Goal: Task Accomplishment & Management: Use online tool/utility

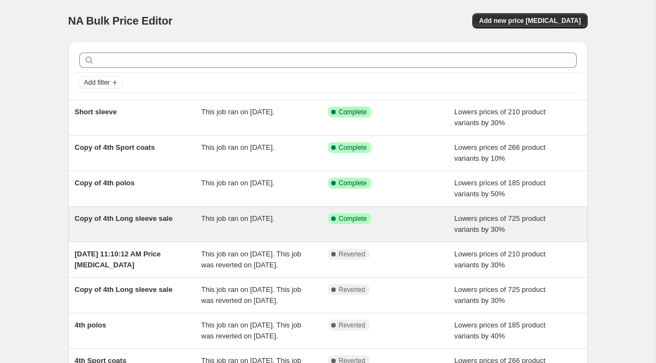
click at [157, 227] on div "Copy of 4th Long sleeve sale" at bounding box center [138, 224] width 127 height 22
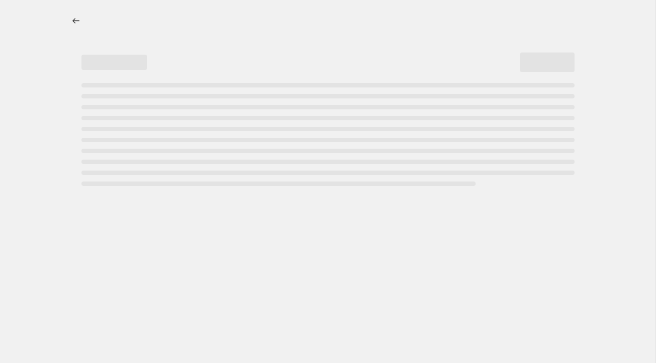
select select "percentage"
select select "collection"
select select "not_equal"
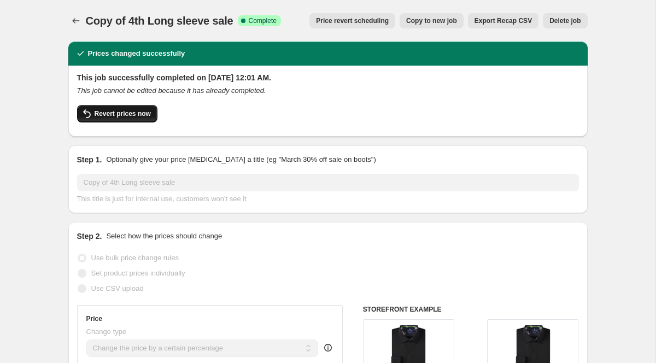
click at [128, 116] on span "Revert prices now" at bounding box center [123, 113] width 56 height 9
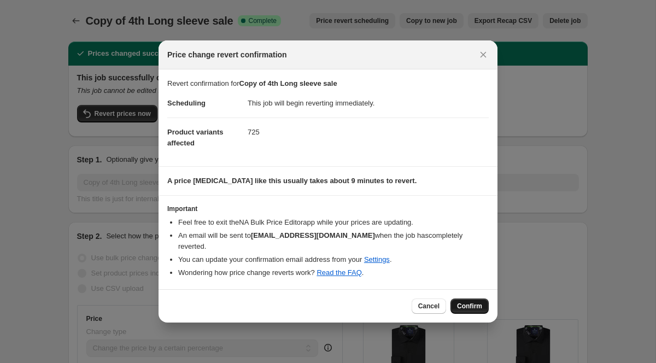
click at [469, 302] on span "Confirm" at bounding box center [469, 306] width 25 height 9
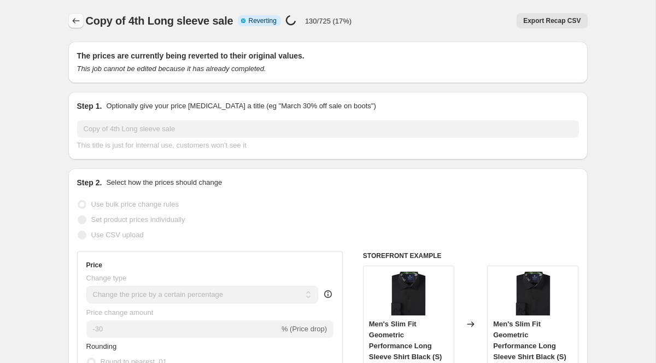
click at [75, 21] on icon "Price change jobs" at bounding box center [76, 20] width 11 height 11
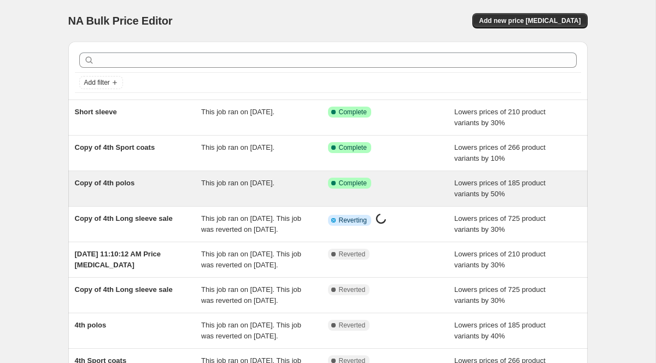
click at [162, 190] on div "Copy of 4th polos" at bounding box center [138, 189] width 127 height 22
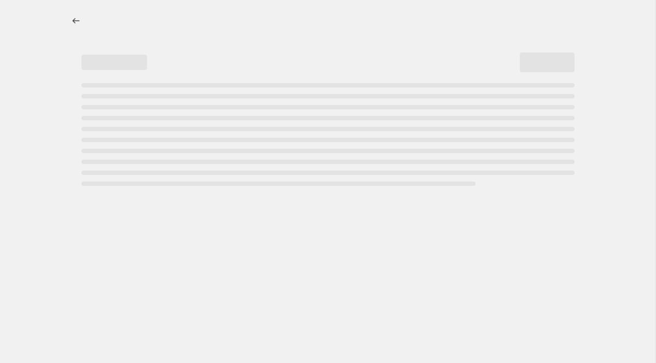
select select "percentage"
select select "collection"
select select "not_equal"
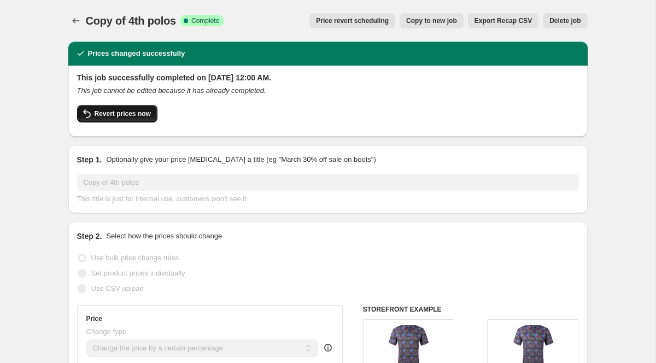
click at [128, 120] on button "Revert prices now" at bounding box center [117, 113] width 80 height 17
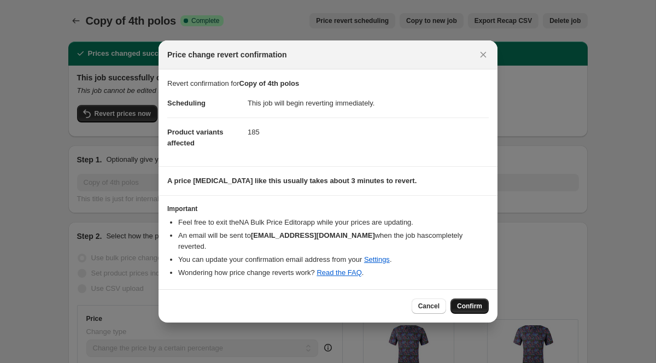
click at [466, 305] on button "Confirm" at bounding box center [470, 306] width 38 height 15
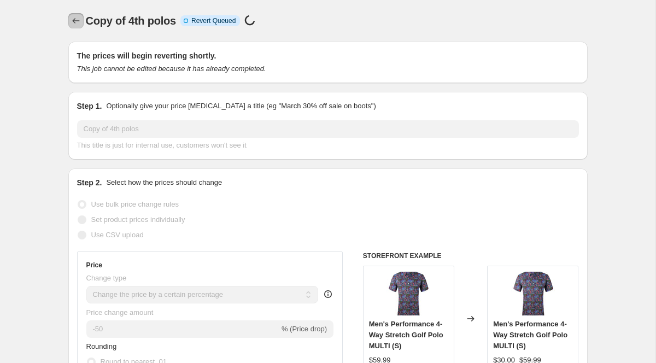
click at [77, 19] on icon "Price change jobs" at bounding box center [76, 20] width 11 height 11
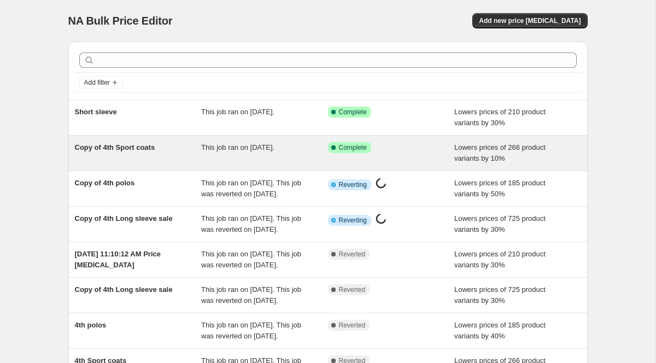
click at [201, 150] on span "This job ran on [DATE]." at bounding box center [237, 147] width 73 height 8
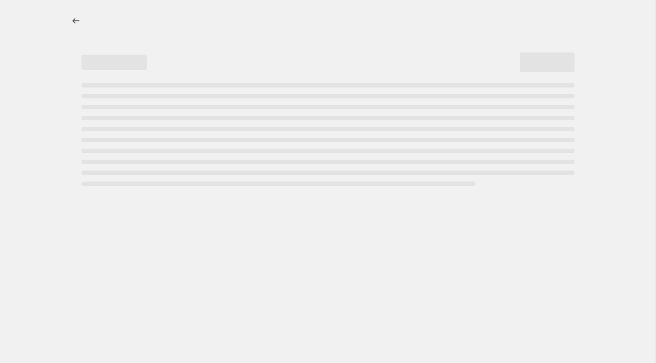
select select "percentage"
select select "collection"
select select "not_equal"
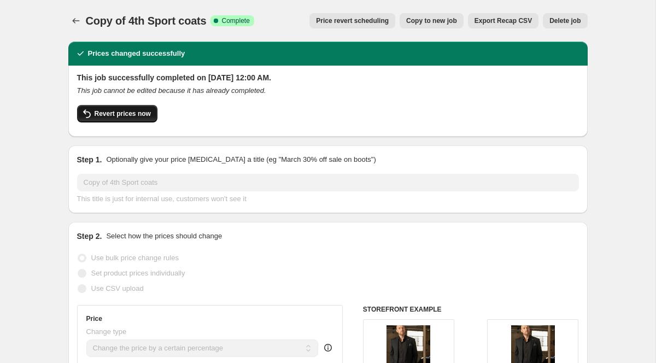
click at [117, 110] on span "Revert prices now" at bounding box center [123, 113] width 56 height 9
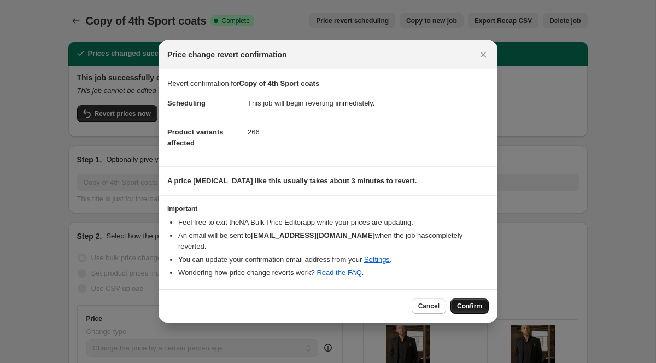
click at [465, 302] on span "Confirm" at bounding box center [469, 306] width 25 height 9
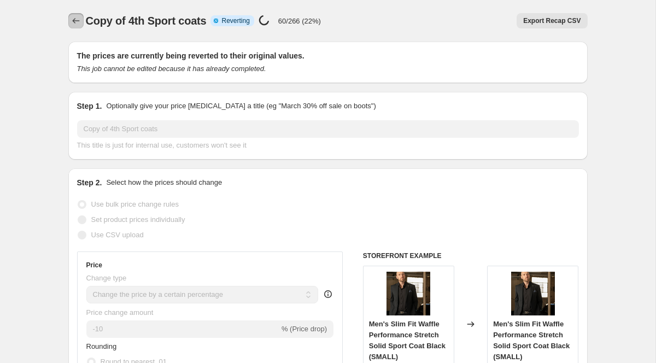
click at [75, 25] on icon "Price change jobs" at bounding box center [76, 20] width 11 height 11
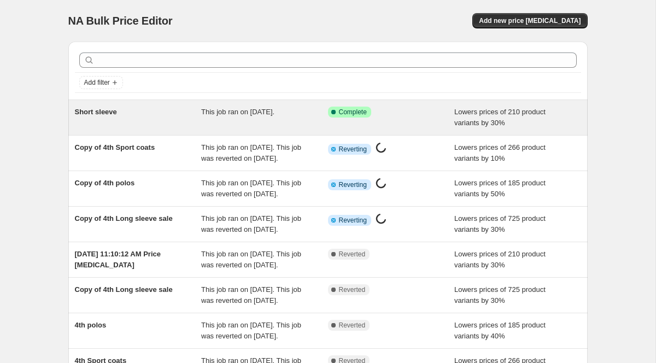
click at [255, 105] on div "Short sleeve This job ran on [DATE]. Success Complete Complete Lowers prices of…" at bounding box center [327, 117] width 519 height 35
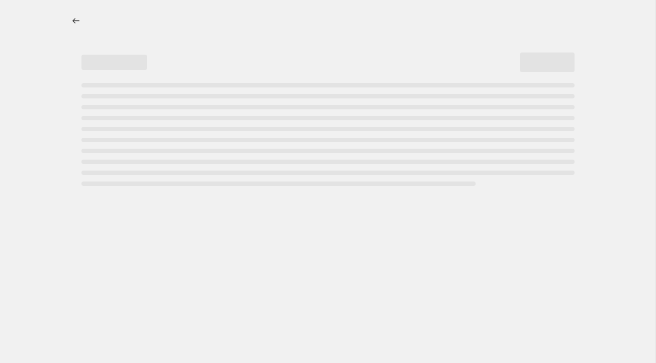
select select "percentage"
select select "collection"
select select "not_equal"
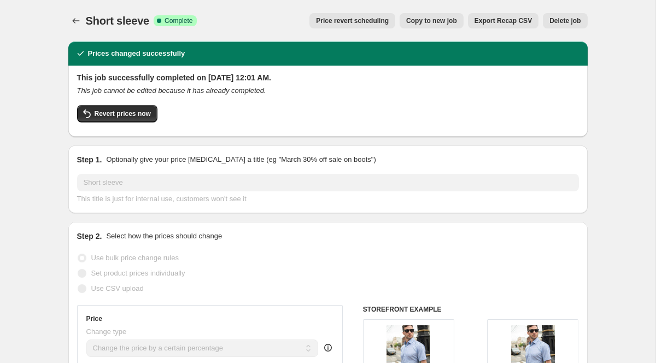
click at [116, 100] on div "This job successfully completed on [DATE] 12:01 AM. This job cannot be edited b…" at bounding box center [328, 100] width 502 height 56
click at [124, 108] on button "Revert prices now" at bounding box center [117, 113] width 80 height 17
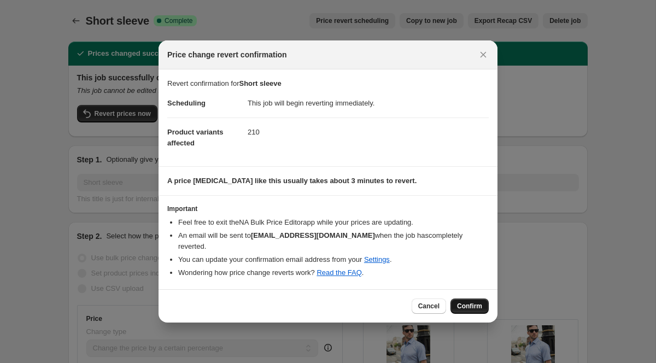
click at [466, 302] on span "Confirm" at bounding box center [469, 306] width 25 height 9
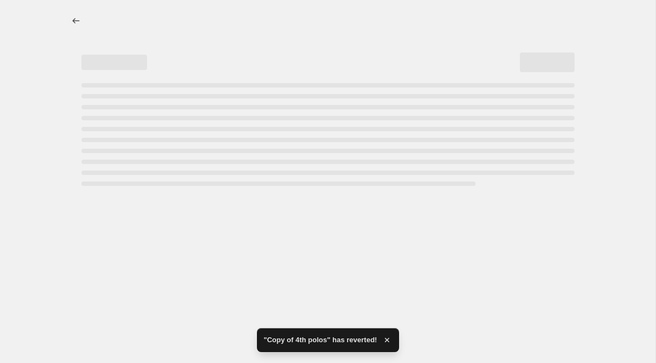
select select "percentage"
select select "collection"
select select "not_equal"
select select "percentage"
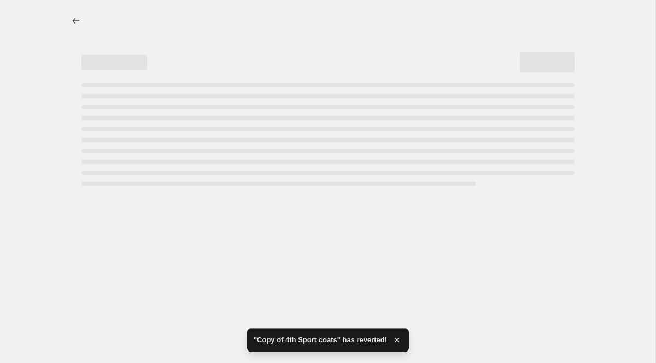
select select "collection"
select select "not_equal"
select select "percentage"
select select "collection"
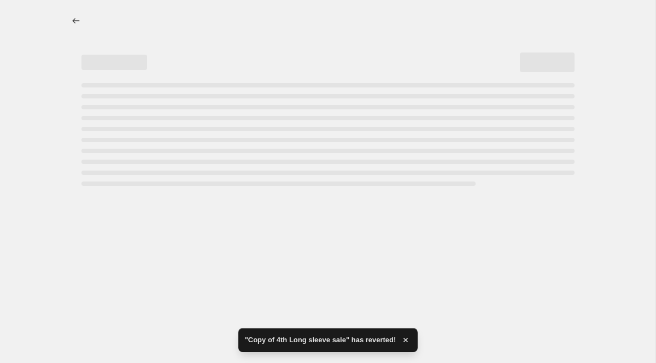
select select "collection"
select select "not_equal"
